Goal: Information Seeking & Learning: Learn about a topic

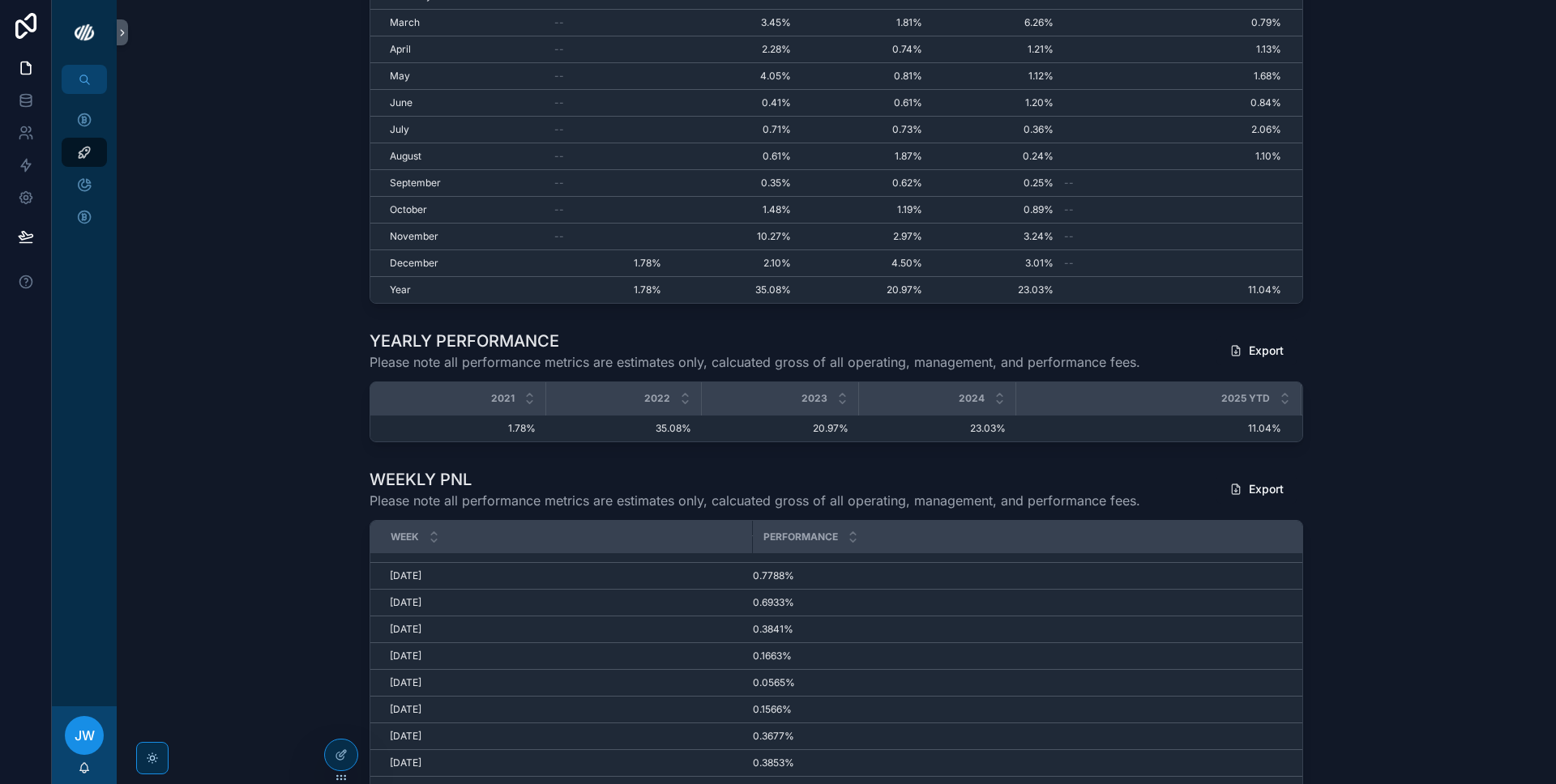
scroll to position [2465, 0]
click at [81, 107] on div "Velox Arbitrage Fund" at bounding box center [85, 120] width 26 height 26
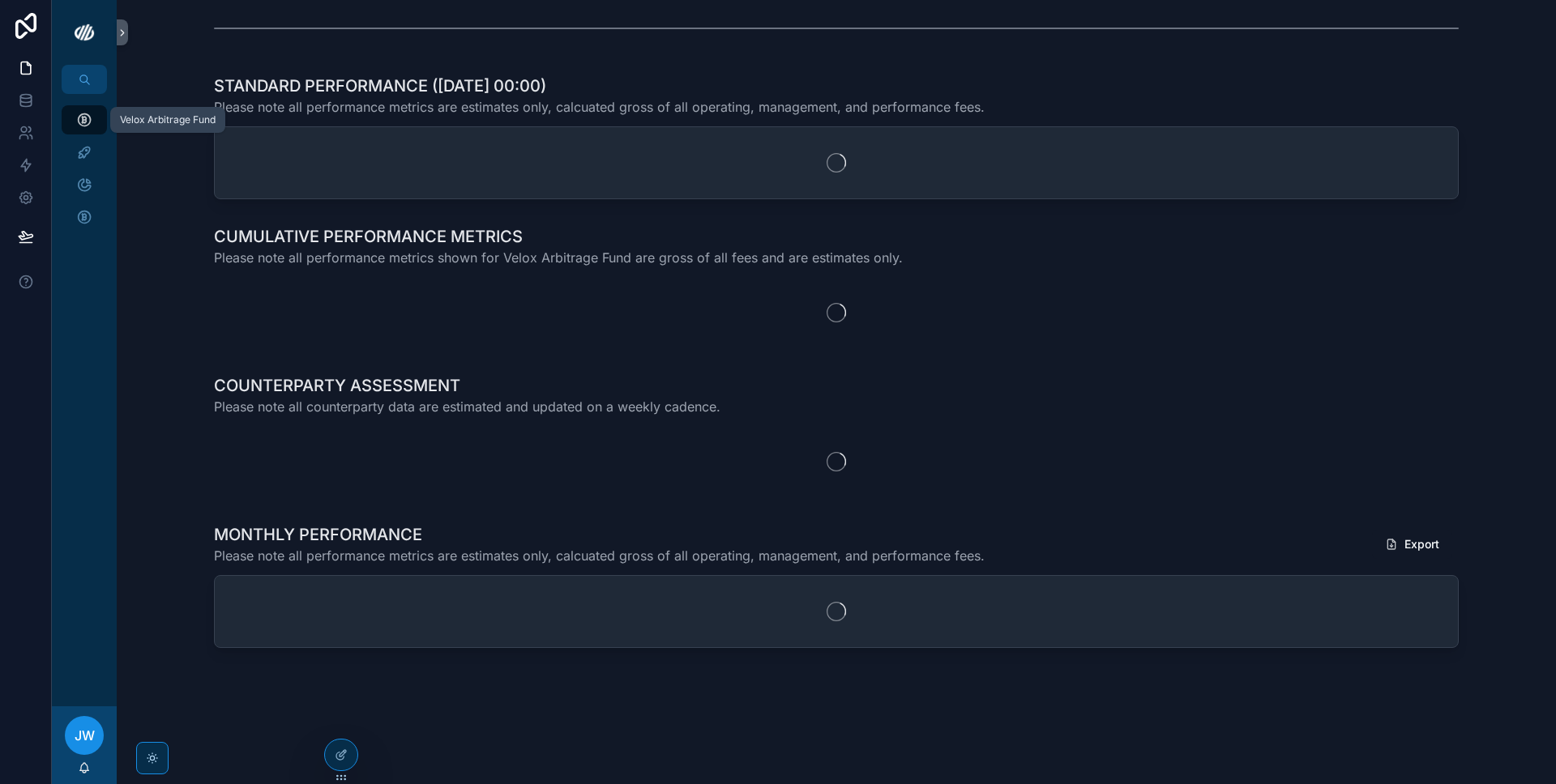
scroll to position [297, 0]
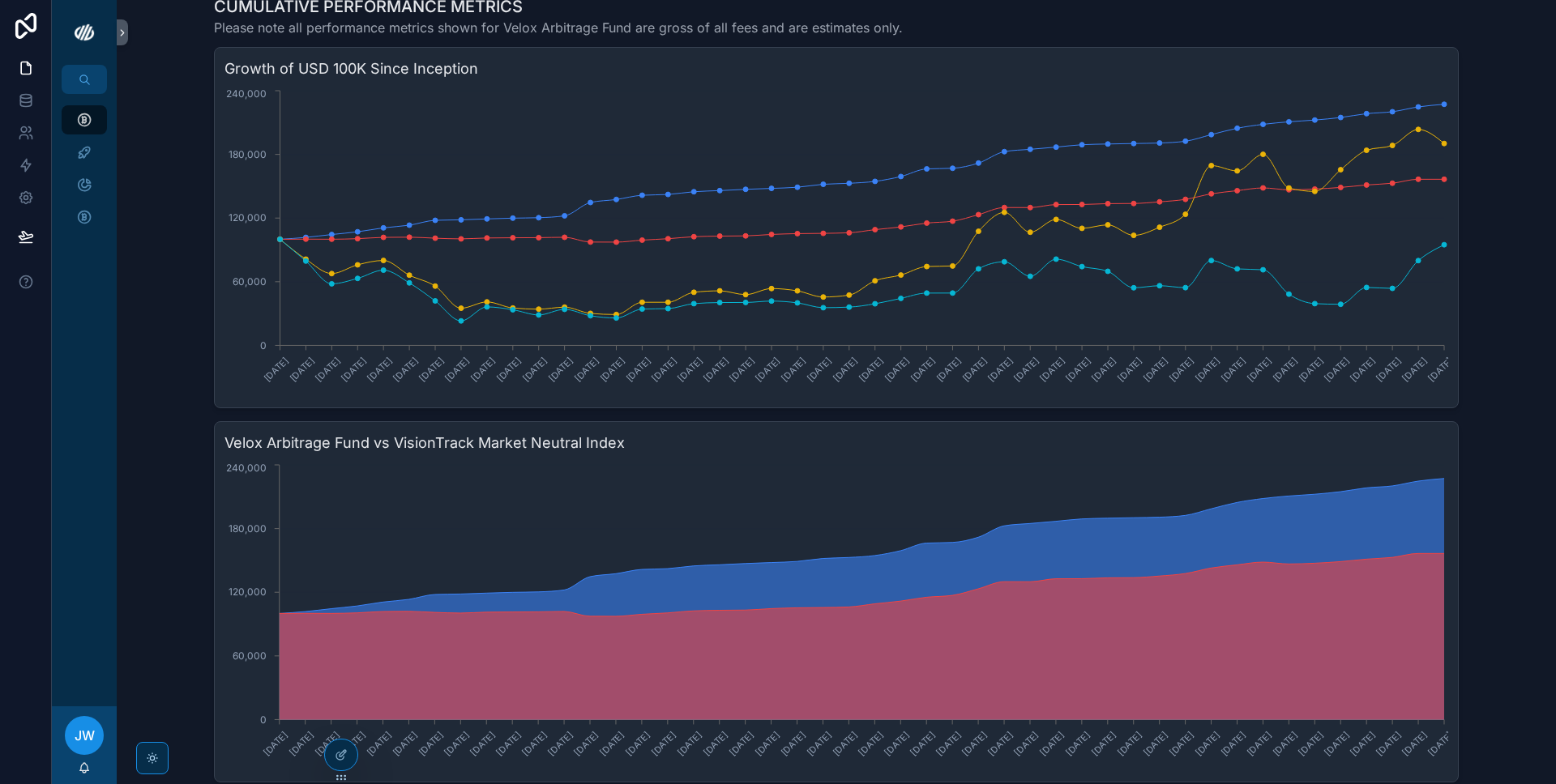
click at [1448, 141] on div "Growth of USD 100K Since Inception [DATE] [DATE] [DATE] [DATE] [DATE] [DATE] [D…" at bounding box center [836, 228] width 1245 height 361
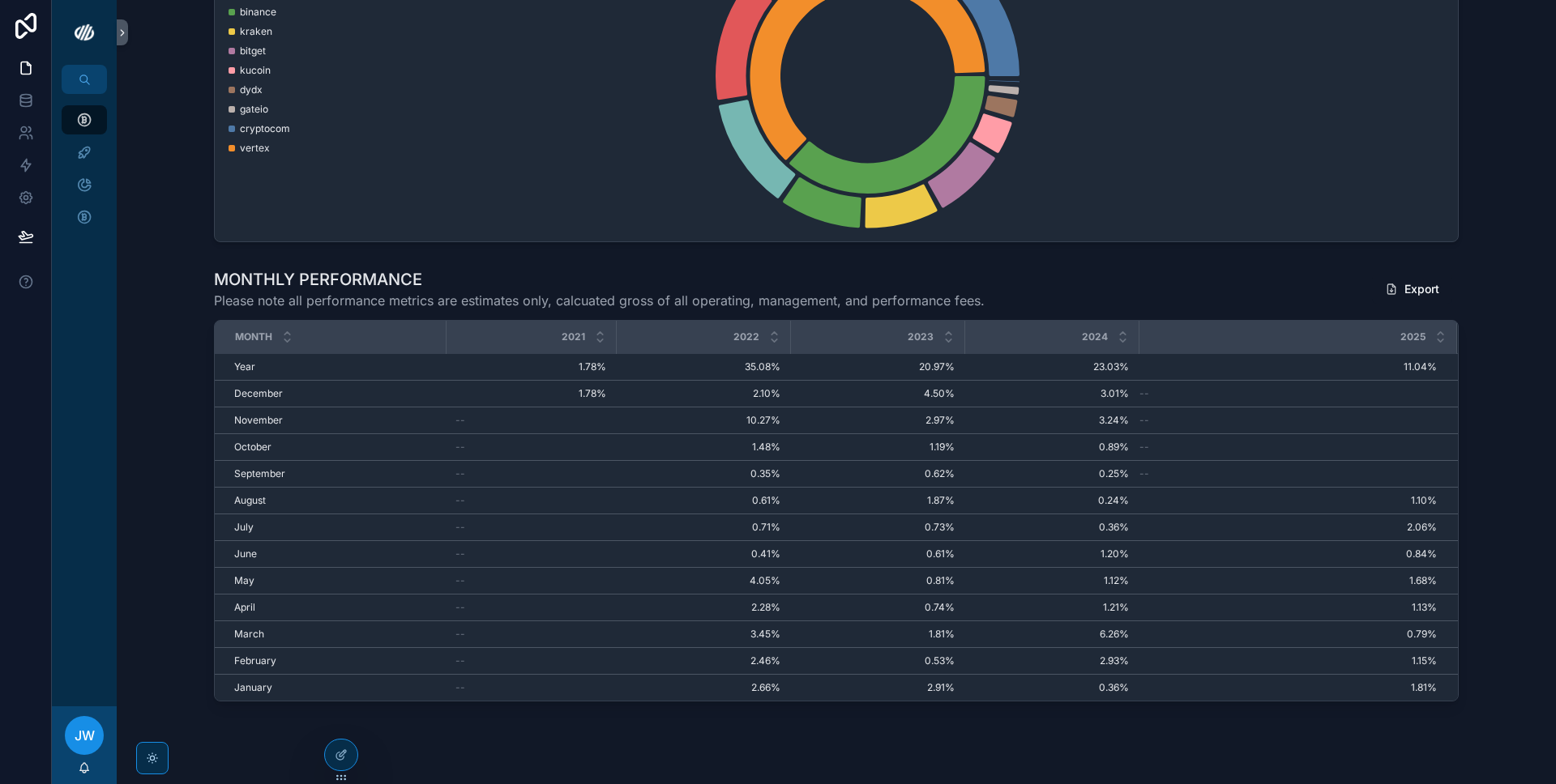
scroll to position [1330, 0]
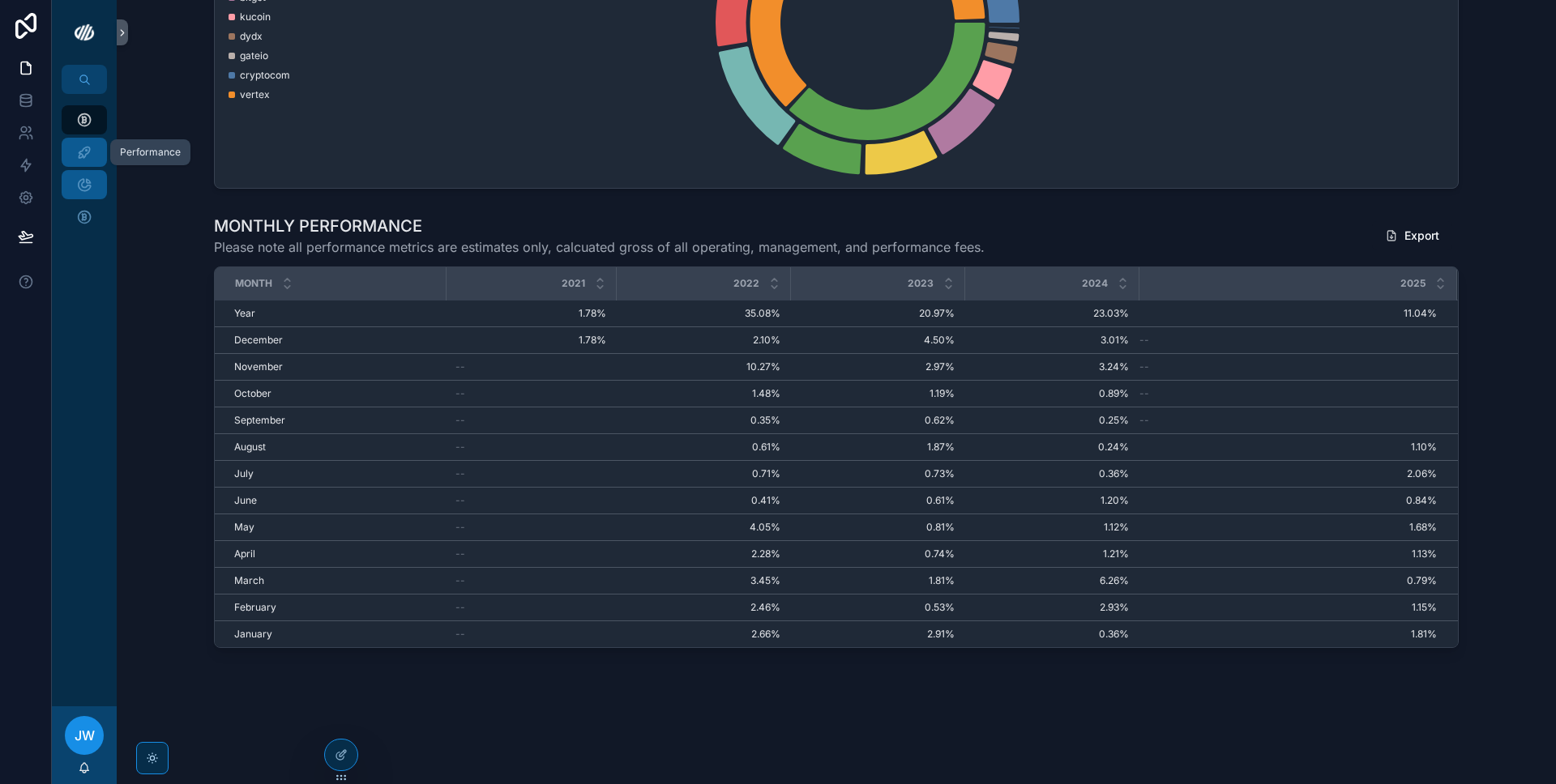
click at [77, 152] on icon "scrollable content" at bounding box center [84, 151] width 16 height 16
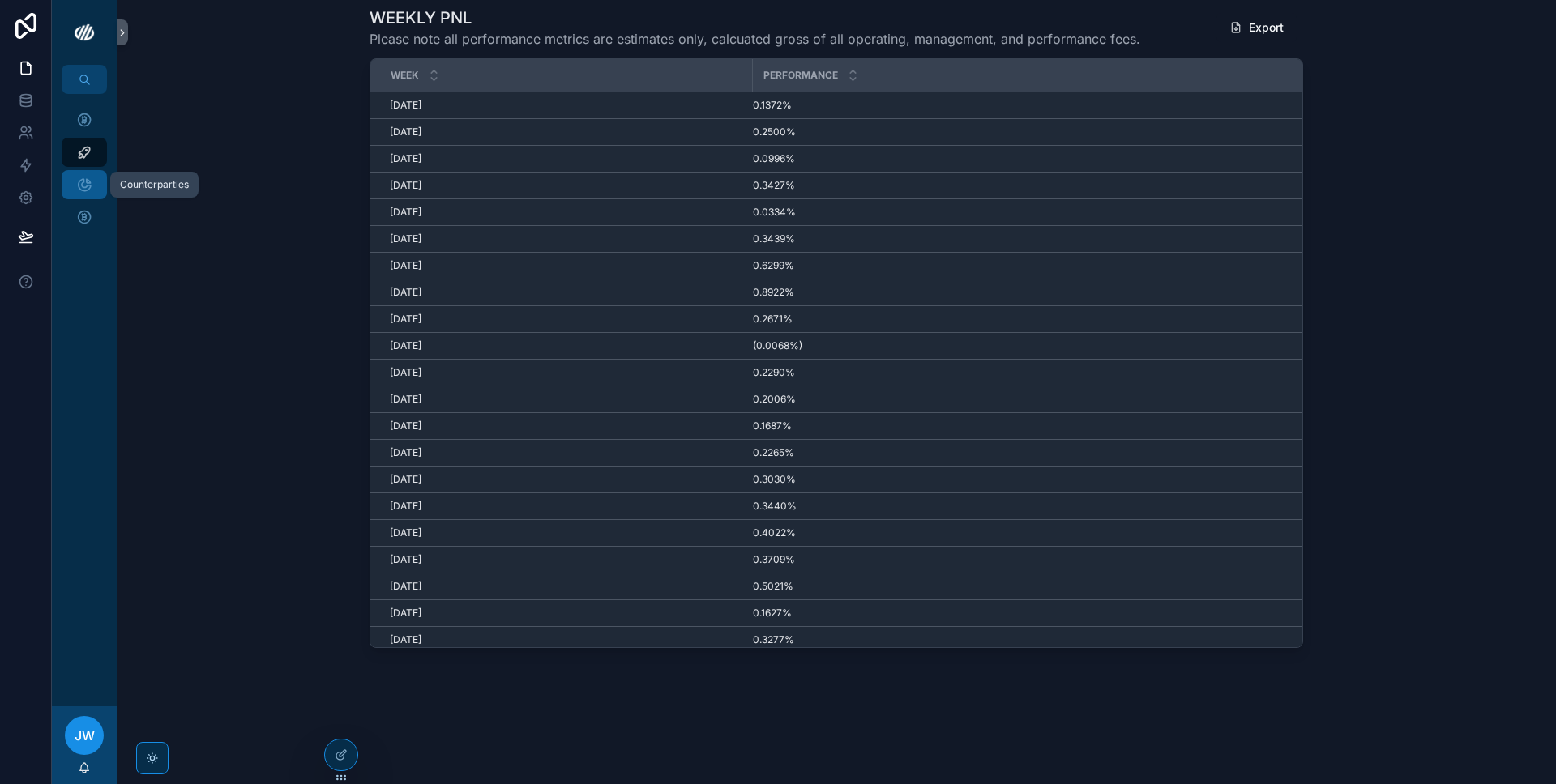
click at [82, 188] on icon "scrollable content" at bounding box center [84, 184] width 16 height 16
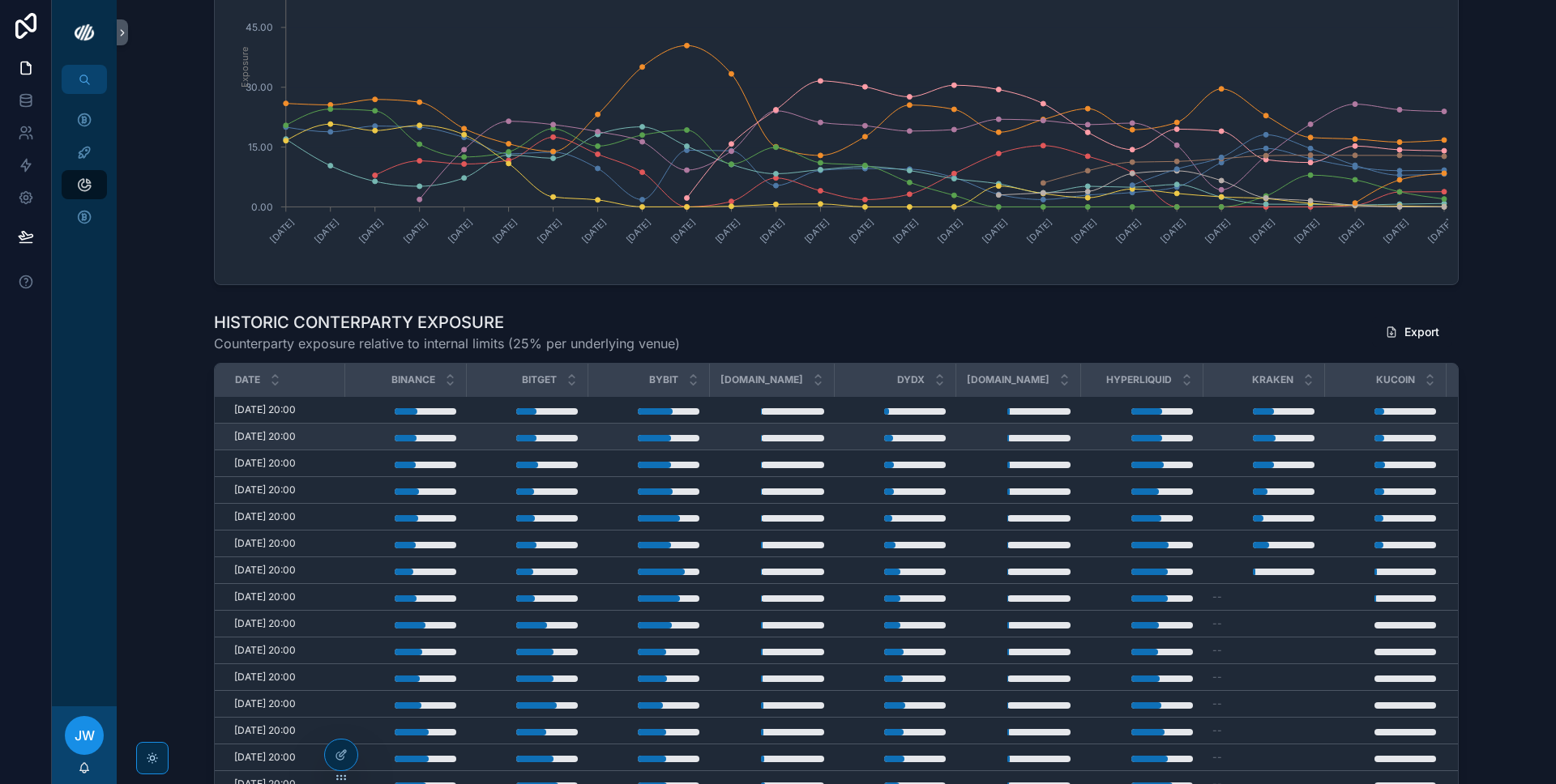
scroll to position [369, 0]
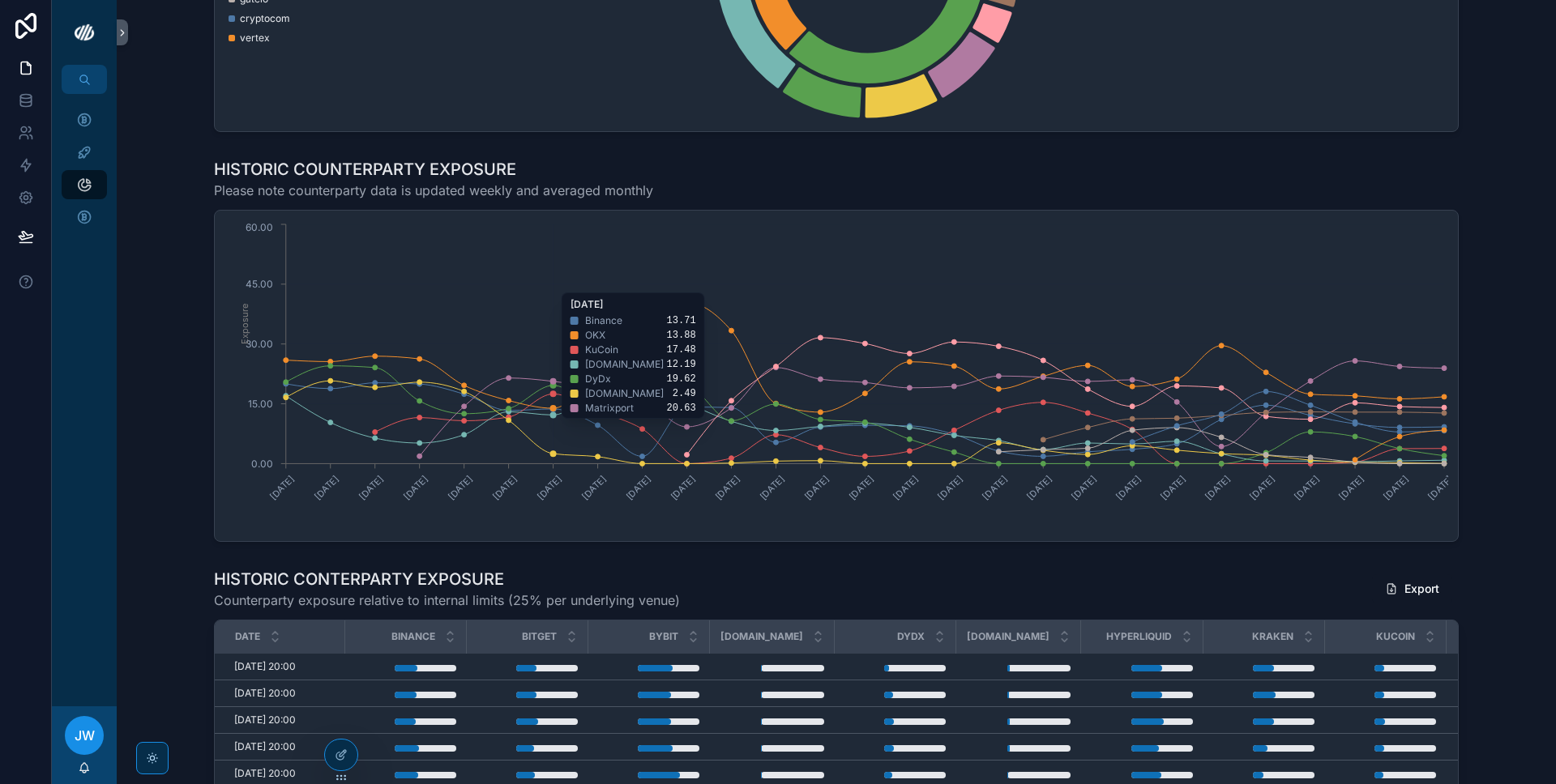
click at [534, 284] on icon "[DATE] [DATE] [DATE] [DATE] [DATE] [DATE] [DATE] [DATE] [DATE] [DATE] [DATE] [D…" at bounding box center [836, 375] width 1223 height 311
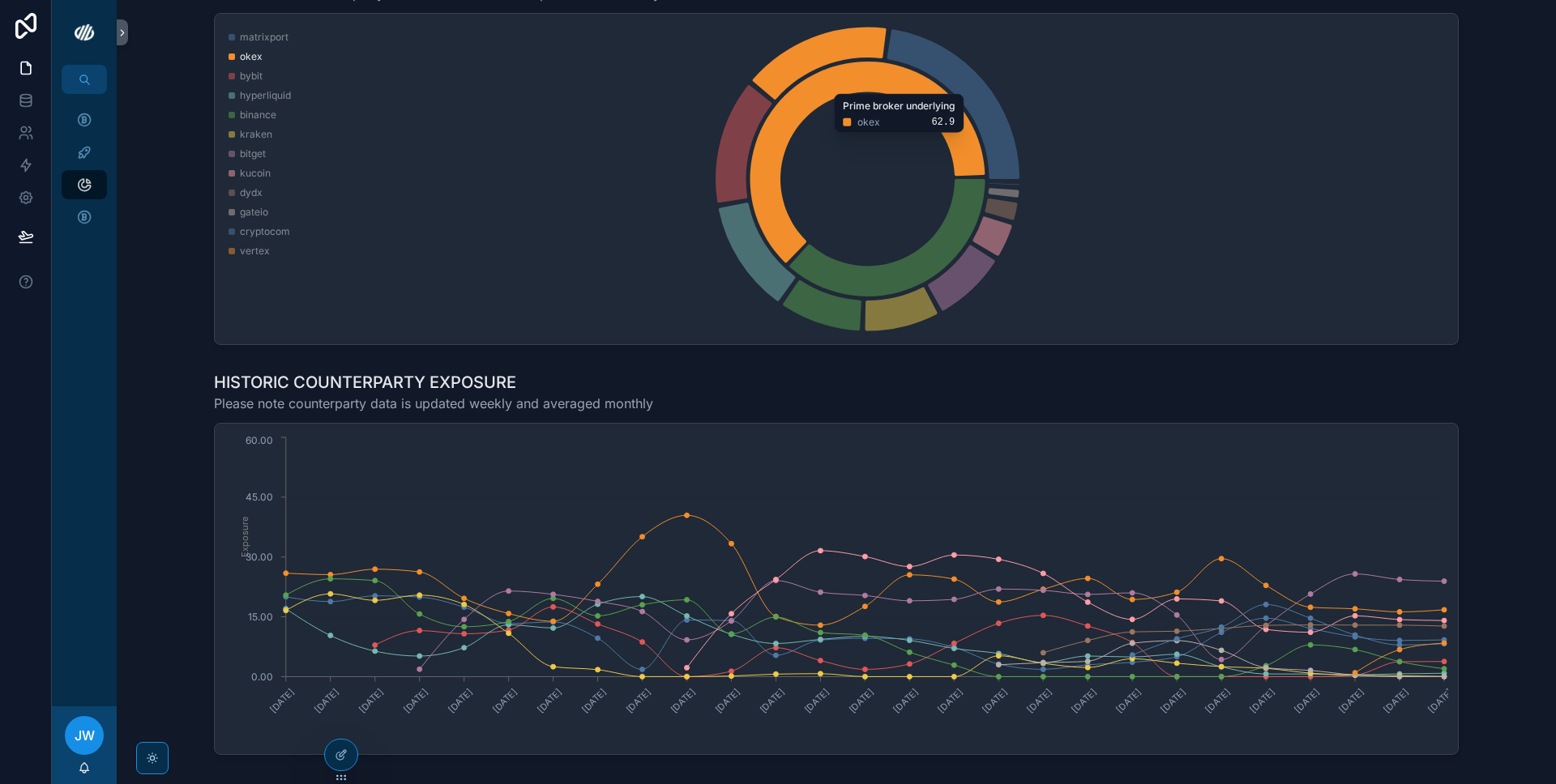
scroll to position [291, 0]
